Goal: Information Seeking & Learning: Understand process/instructions

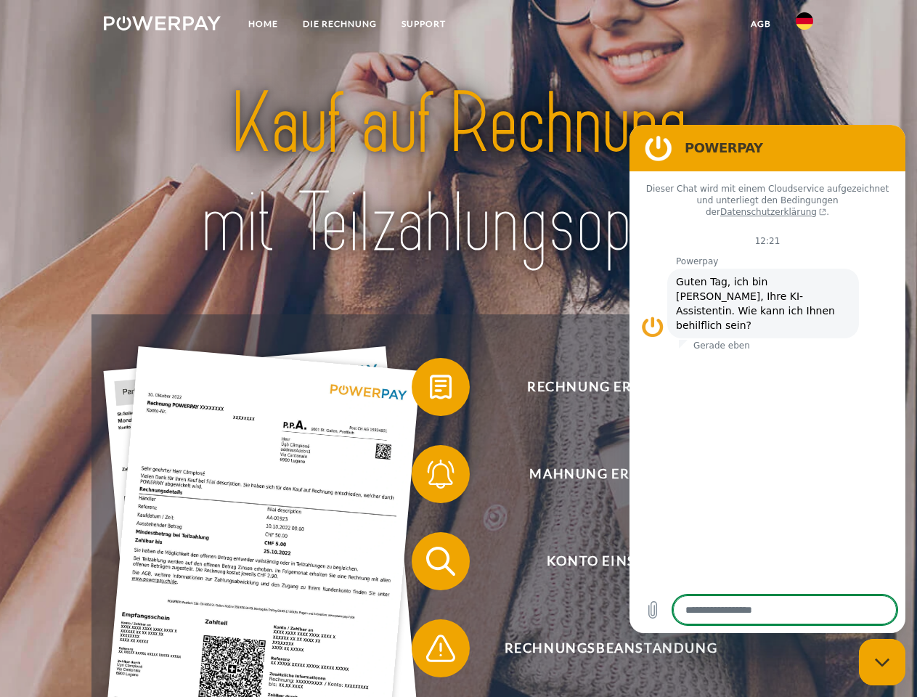
click at [162, 25] on img at bounding box center [162, 23] width 117 height 15
click at [805, 25] on img at bounding box center [804, 20] width 17 height 17
click at [760, 24] on link "agb" at bounding box center [761, 24] width 45 height 26
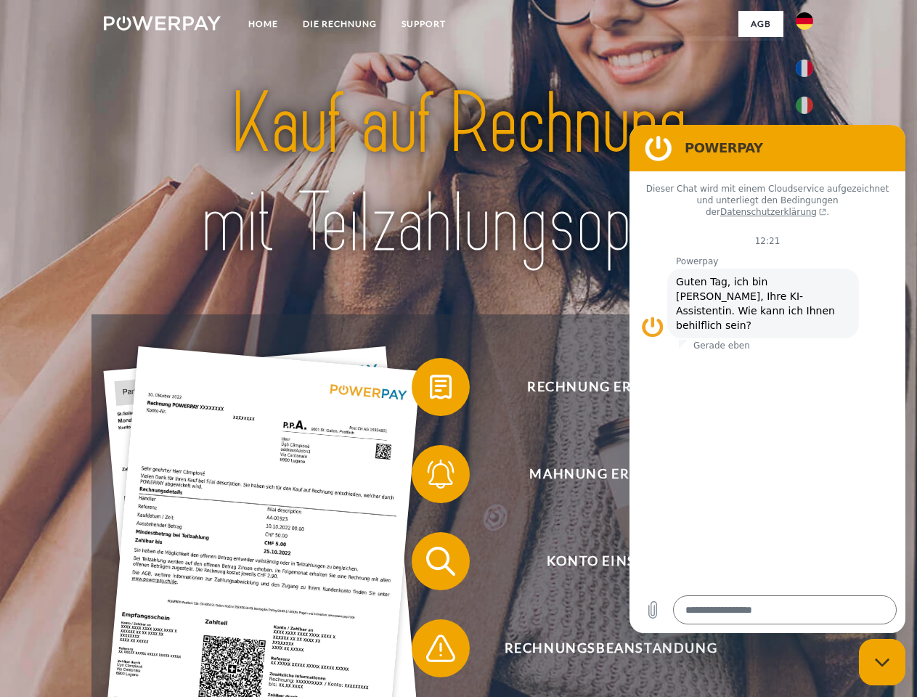
click at [430, 390] on span at bounding box center [419, 387] width 73 height 73
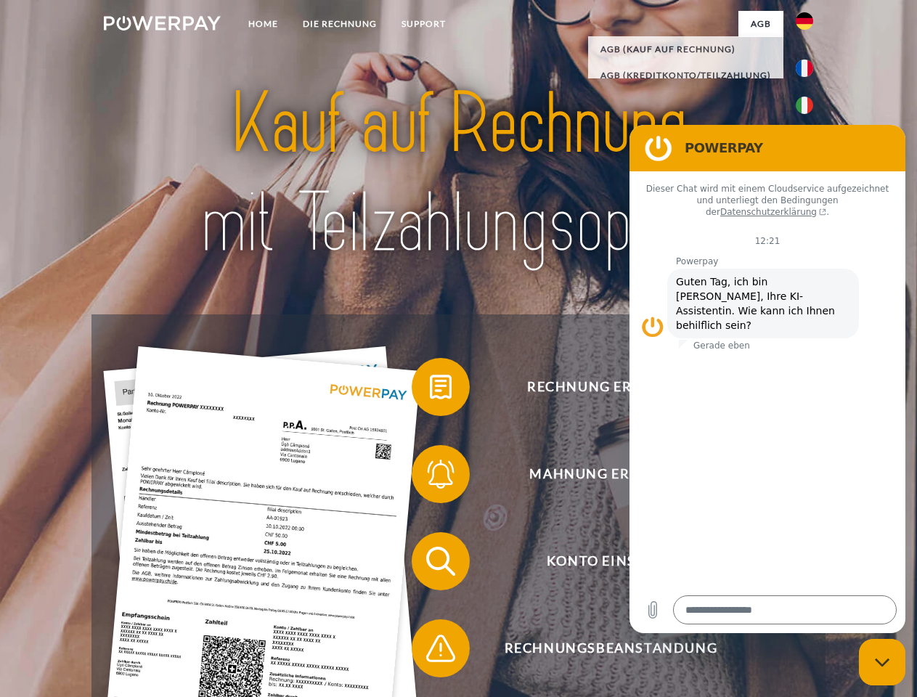
click at [430, 477] on span at bounding box center [419, 474] width 73 height 73
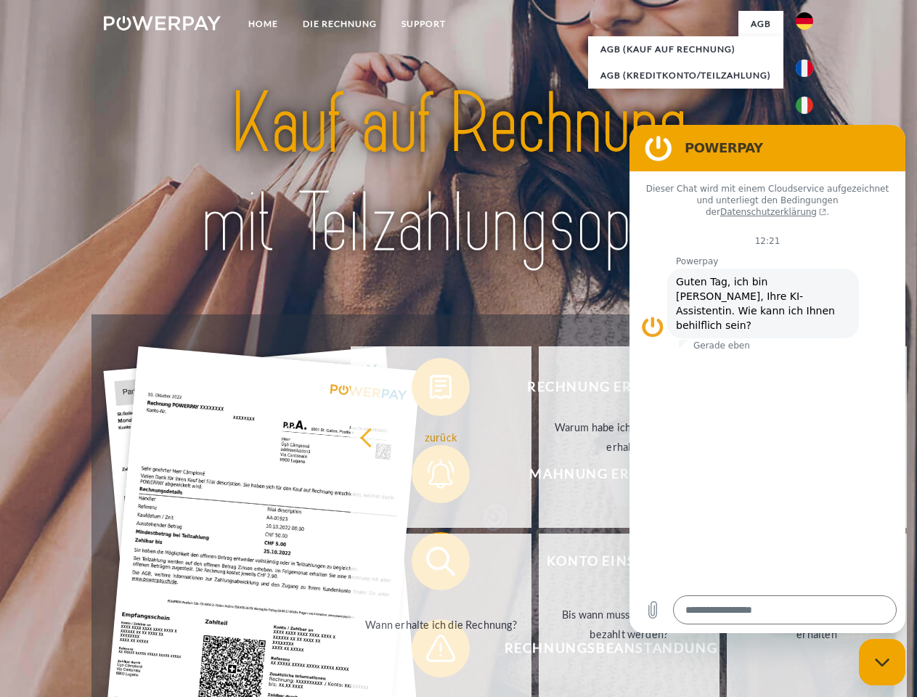
click at [539, 564] on link "Bis wann muss die Rechnung bezahlt werden?" at bounding box center [629, 625] width 181 height 182
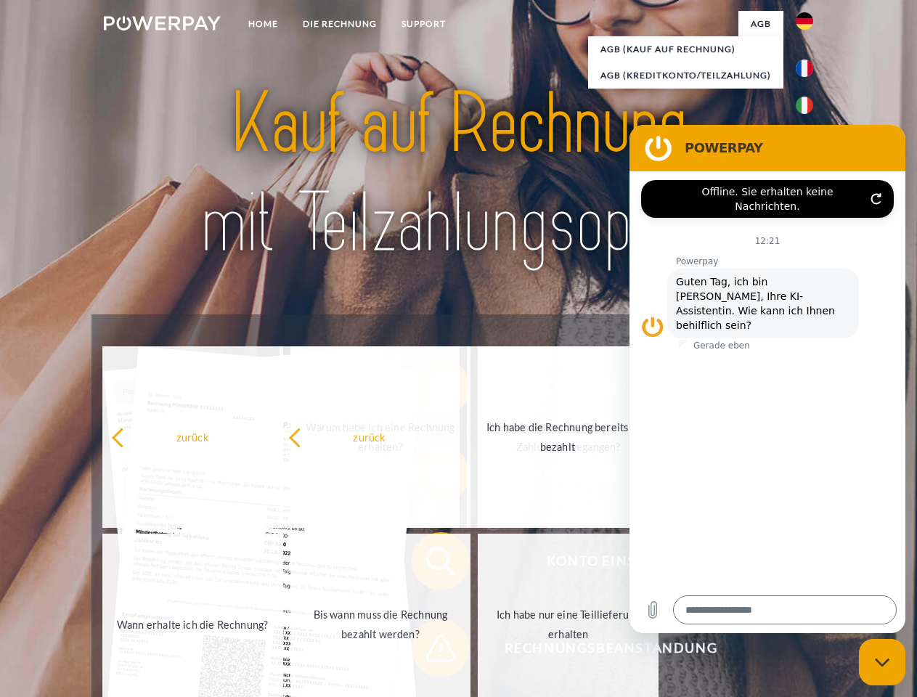
click at [430, 651] on span at bounding box center [419, 648] width 73 height 73
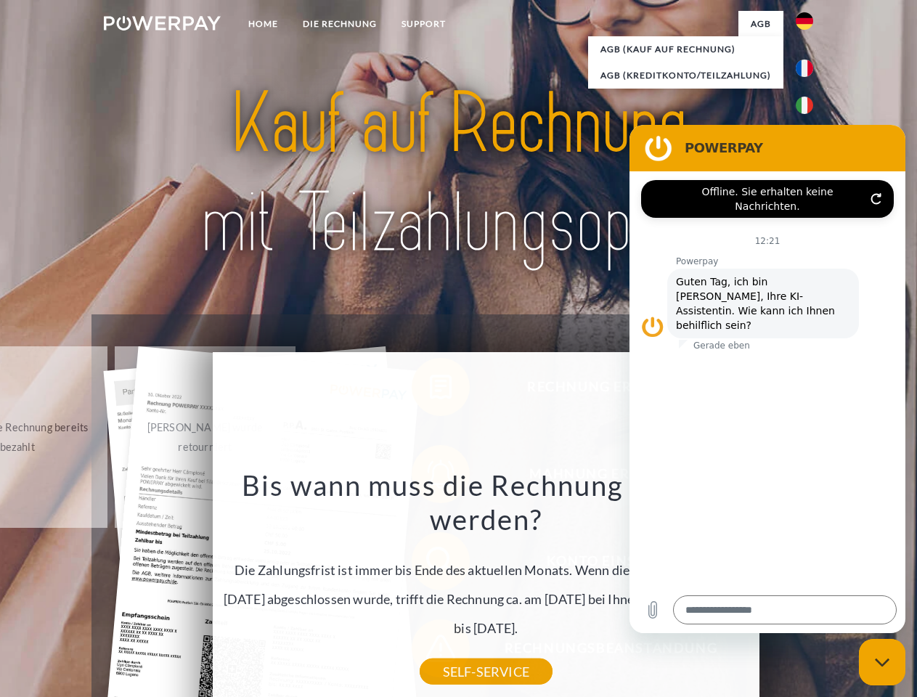
click at [882, 662] on icon "Messaging-Fenster schließen" at bounding box center [882, 662] width 15 height 9
type textarea "*"
